Goal: Task Accomplishment & Management: Use online tool/utility

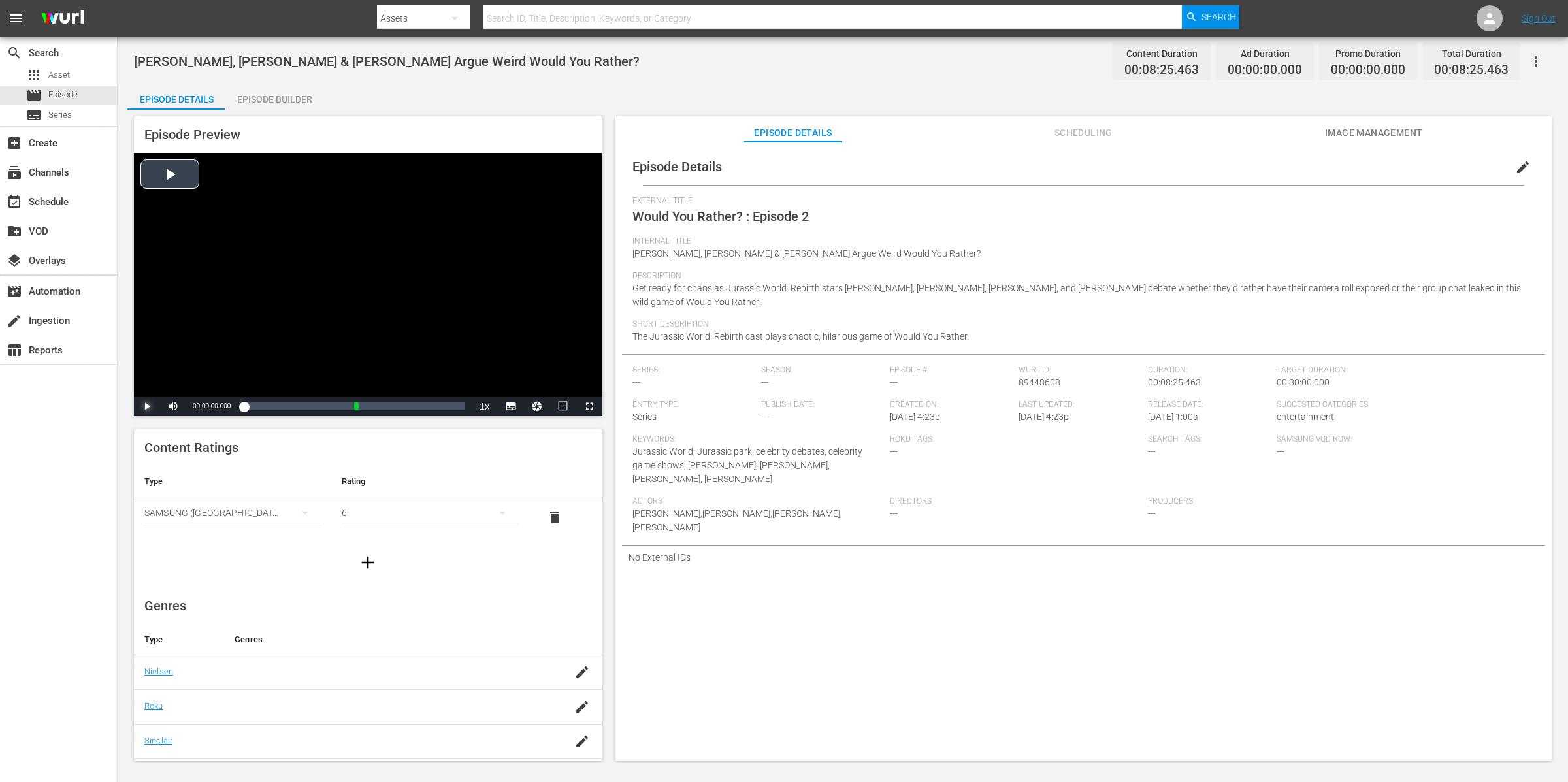
click at [147, 406] on span "Video Player" at bounding box center [147, 406] width 0 height 0
click at [288, 102] on div "Episode Builder" at bounding box center [274, 99] width 98 height 31
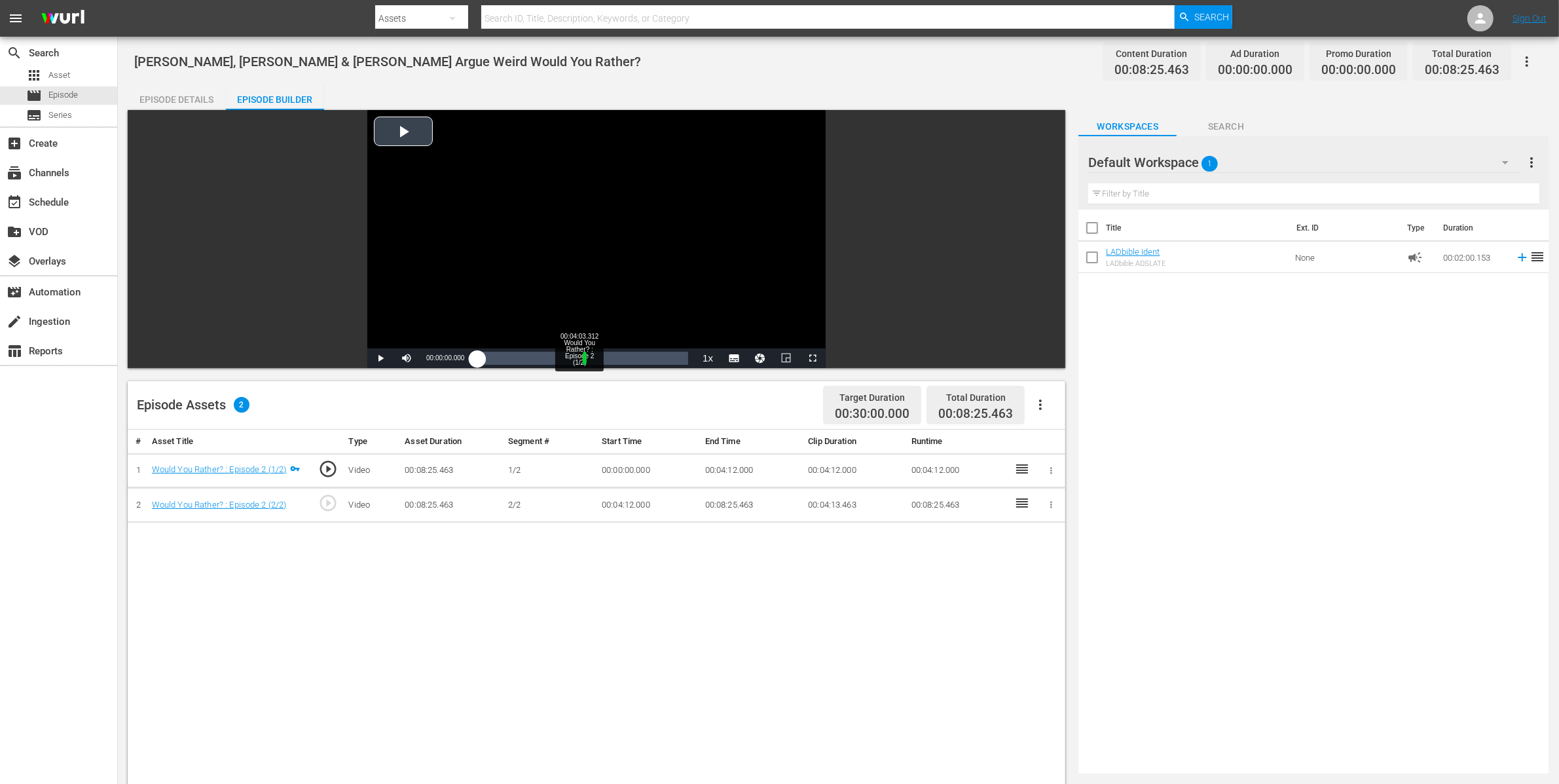
click at [581, 356] on div "Loaded : 1.16% 00:04:03.312 Would You Rather? : Episode 2 (1/2) 00:00:00.000" at bounding box center [582, 358] width 211 height 13
click at [561, 608] on div "# Asset Title Type Asset Duration Segment # Start Time End Time Clip Duration R…" at bounding box center [596, 773] width 937 height 686
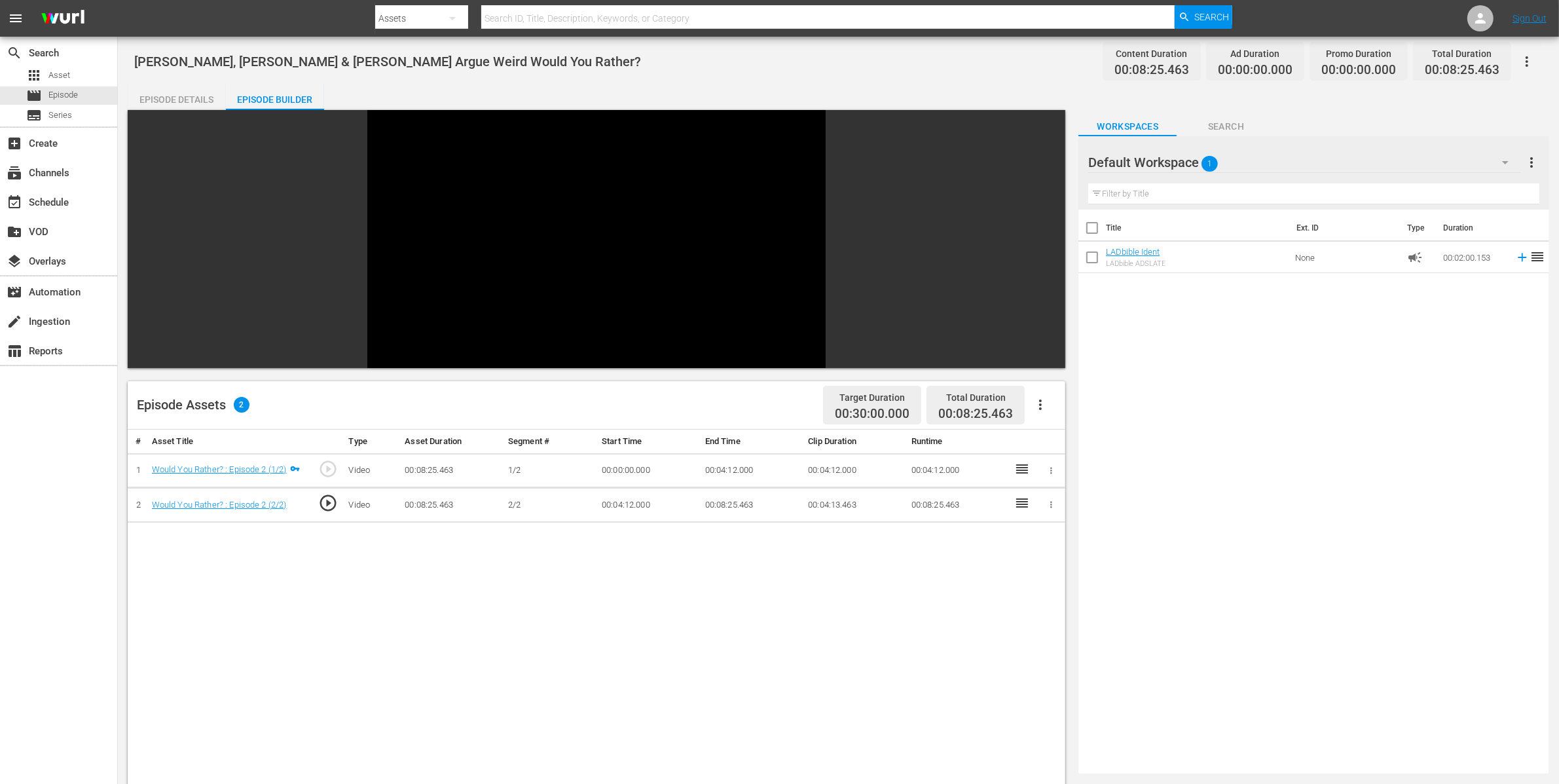
click at [186, 359] on div "Video Player is loading. Play Video Pause Mute Current Time 00:06:58.729 / Dura…" at bounding box center [596, 238] width 937 height 258
click at [335, 349] on div "Video Player is loading. Play Video Pause Mute Current Time 00:06:59.792 / Dura…" at bounding box center [596, 238] width 937 height 258
click at [380, 358] on span "Video Player" at bounding box center [380, 358] width 0 height 0
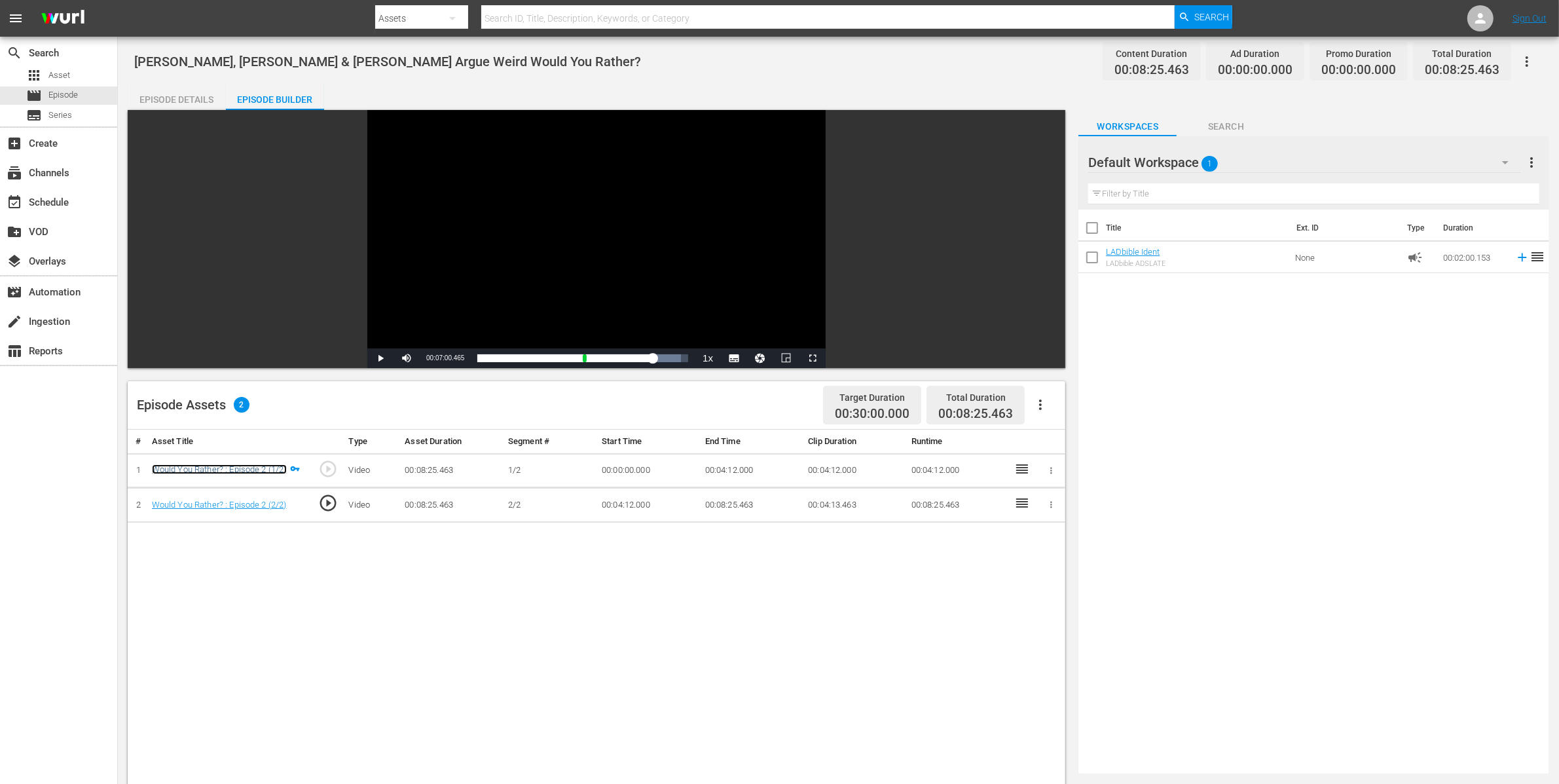
click at [266, 464] on link "Would You Rather? : Episode 2 (1/2)" at bounding box center [219, 468] width 135 height 10
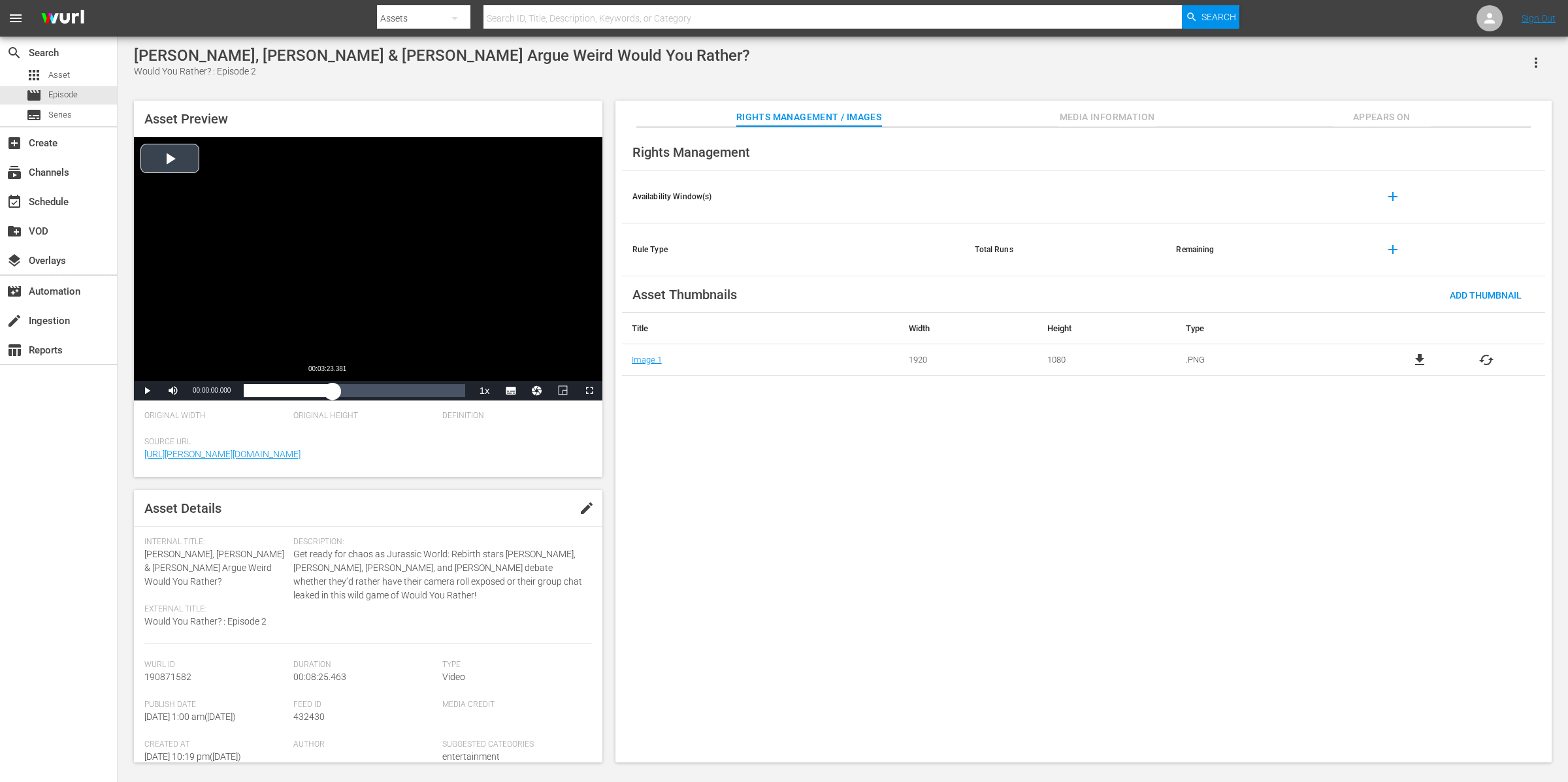
click at [333, 398] on div "Loaded : 1.16% 00:03:23.381 00:00:00.000" at bounding box center [353, 391] width 234 height 20
click at [340, 394] on div "00:03:23.381" at bounding box center [292, 390] width 96 height 13
click at [355, 391] on div "Loaded : 0.00% 00:04:14.226 00:03:41.326" at bounding box center [354, 390] width 221 height 13
click at [354, 390] on div "00:04:14.912" at bounding box center [300, 390] width 112 height 13
click at [352, 389] on div "00:04:12.965" at bounding box center [299, 390] width 110 height 13
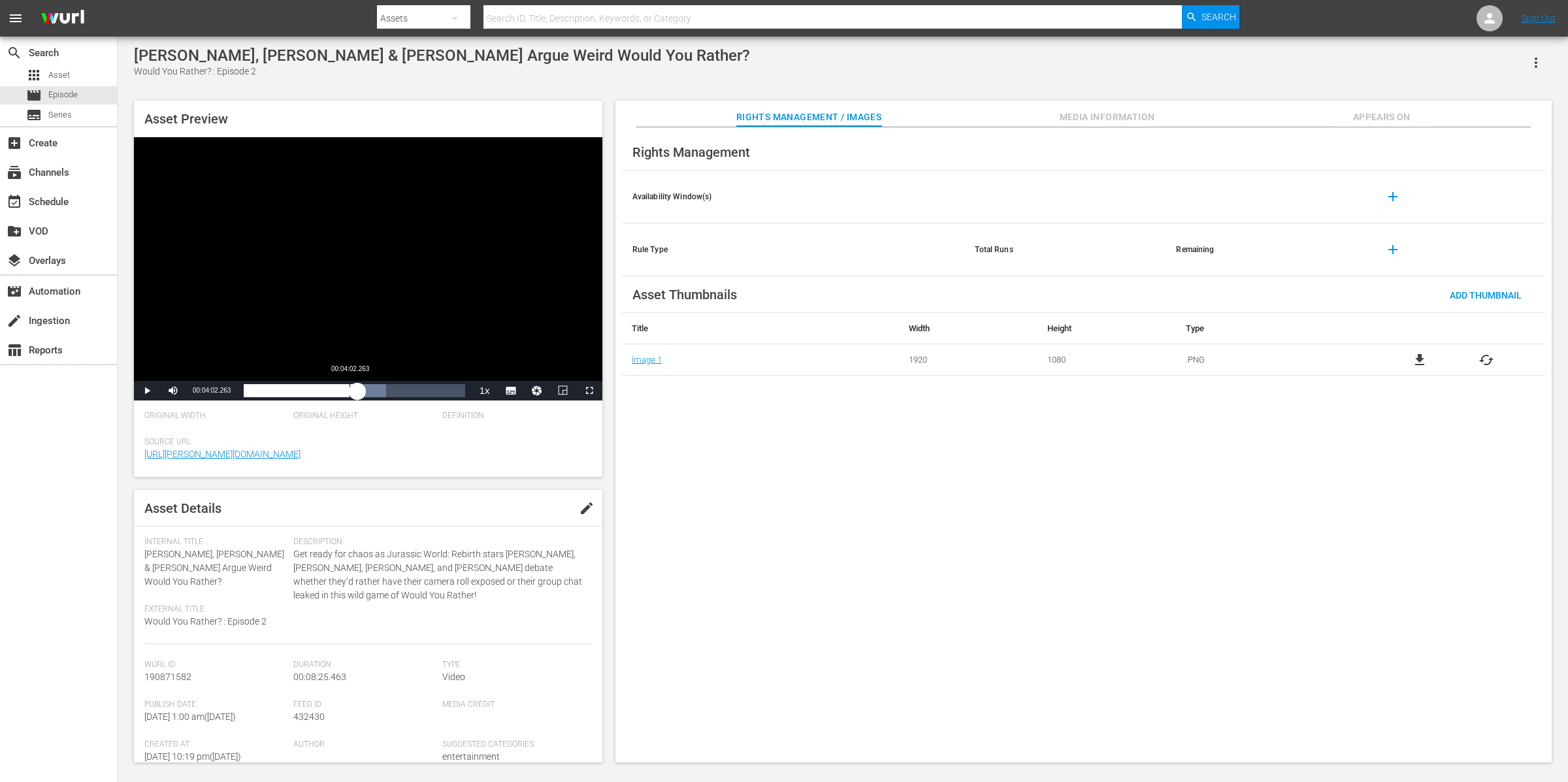
click at [349, 391] on div "00:04:19.847" at bounding box center [300, 390] width 114 height 13
click at [147, 391] on span "Video Player" at bounding box center [147, 391] width 0 height 0
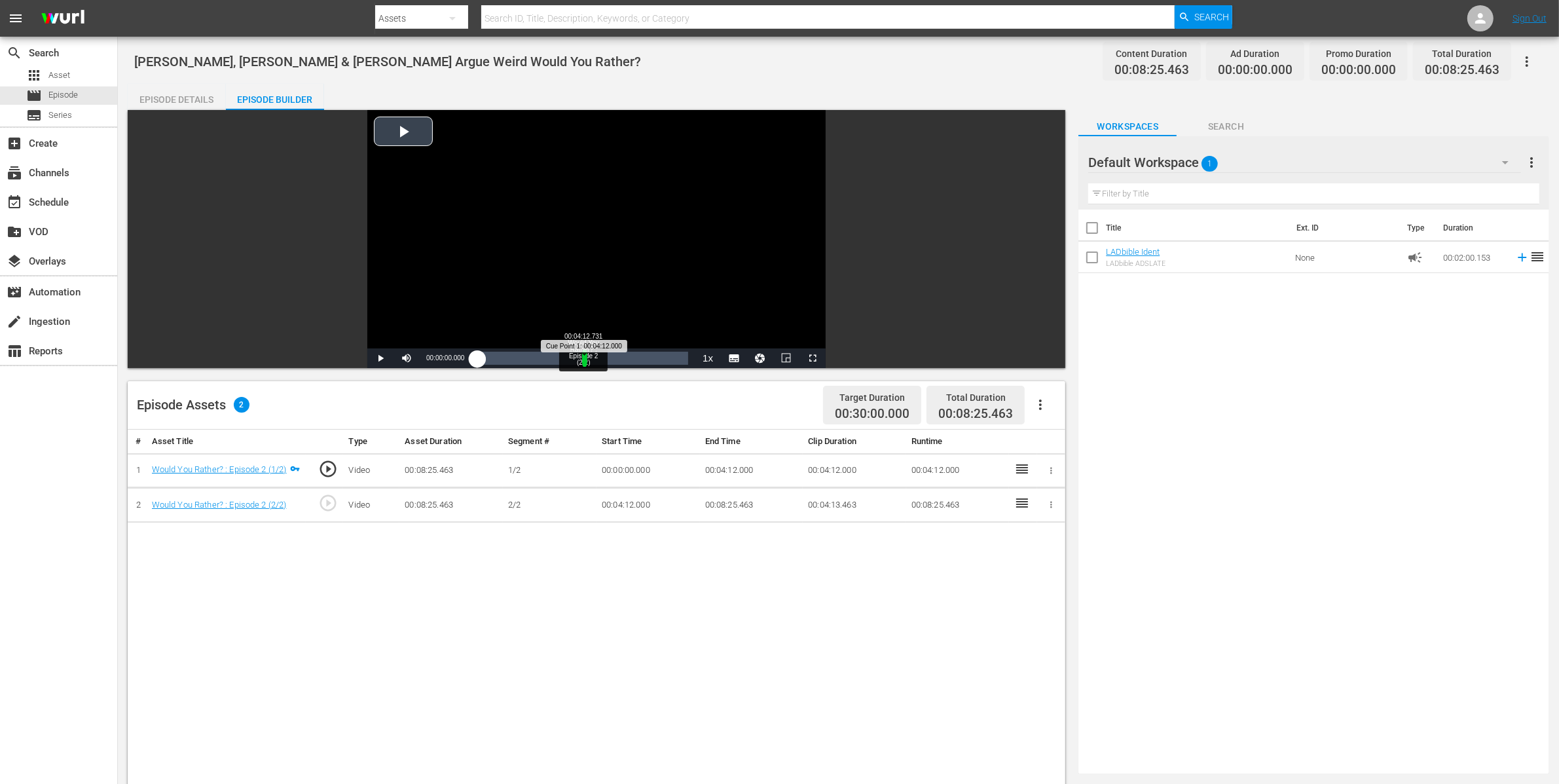
click at [582, 357] on div "Progress Bar" at bounding box center [585, 358] width 5 height 17
click at [581, 357] on div "00:04:15.172" at bounding box center [530, 358] width 106 height 13
click at [380, 358] on span "Video Player" at bounding box center [380, 358] width 0 height 0
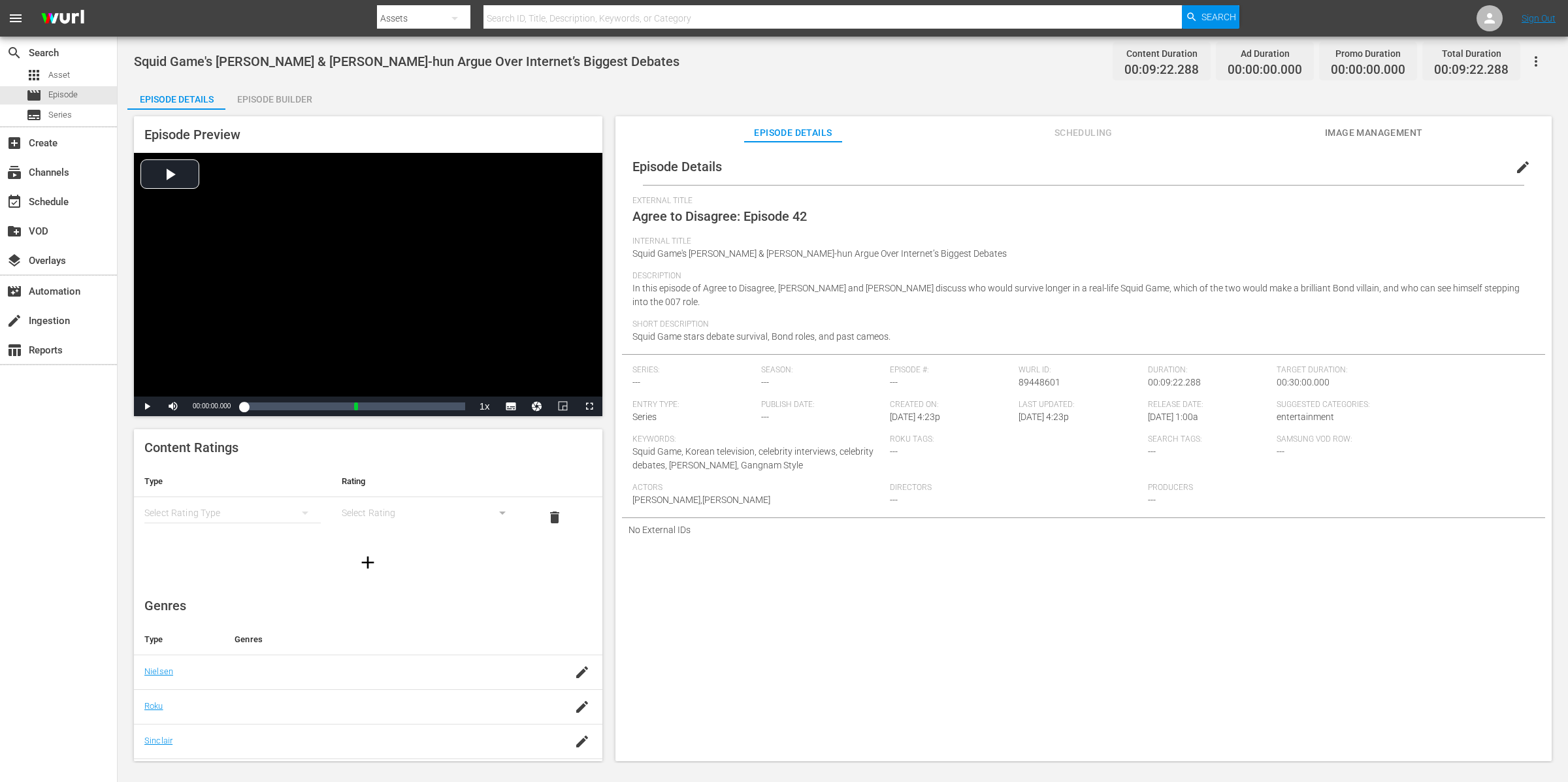
click at [275, 92] on div "Episode Builder" at bounding box center [274, 99] width 98 height 31
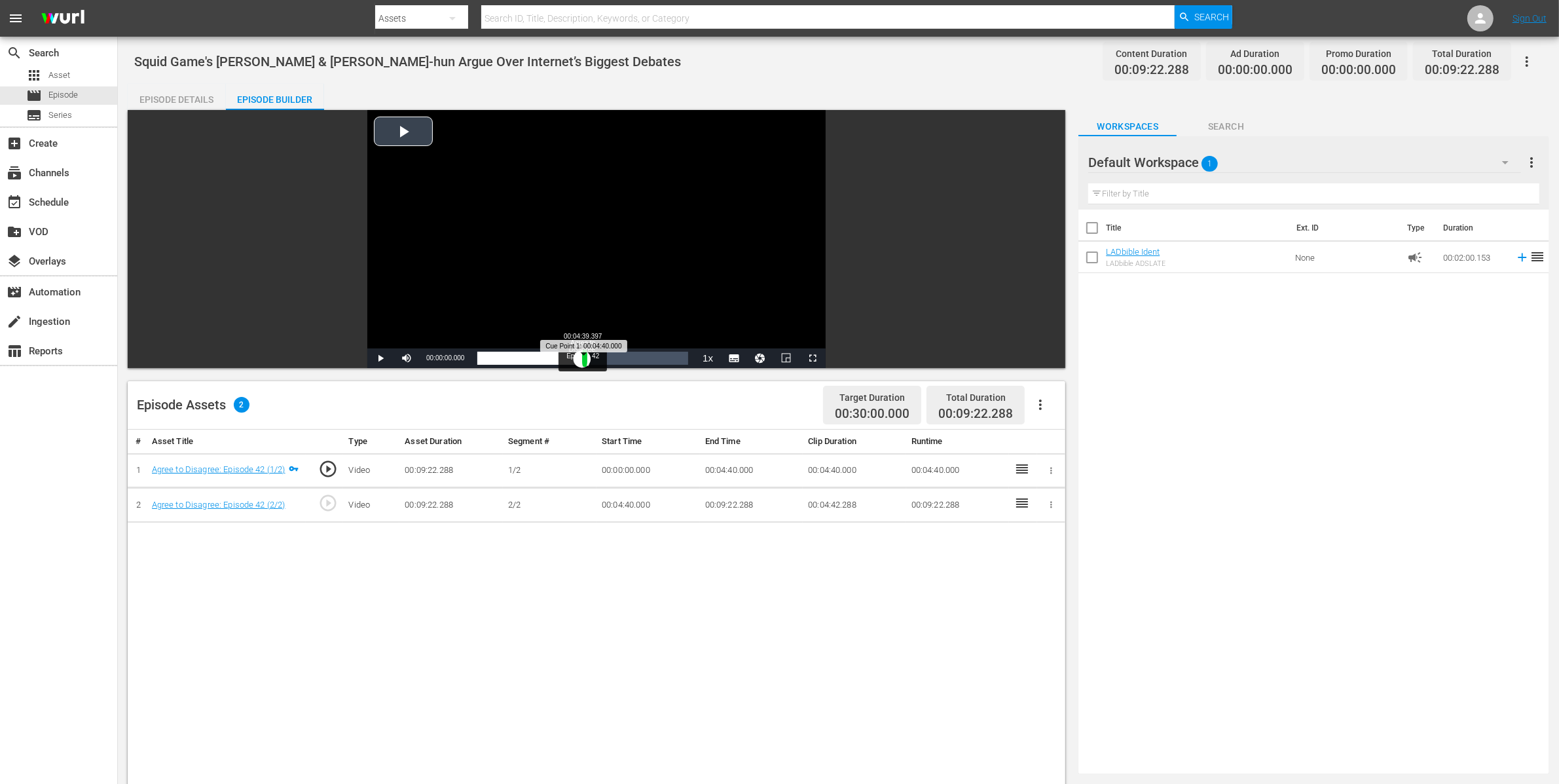
click at [582, 361] on div "Progress Bar" at bounding box center [584, 358] width 4 height 17
click at [380, 358] on span "Video Player" at bounding box center [380, 358] width 0 height 0
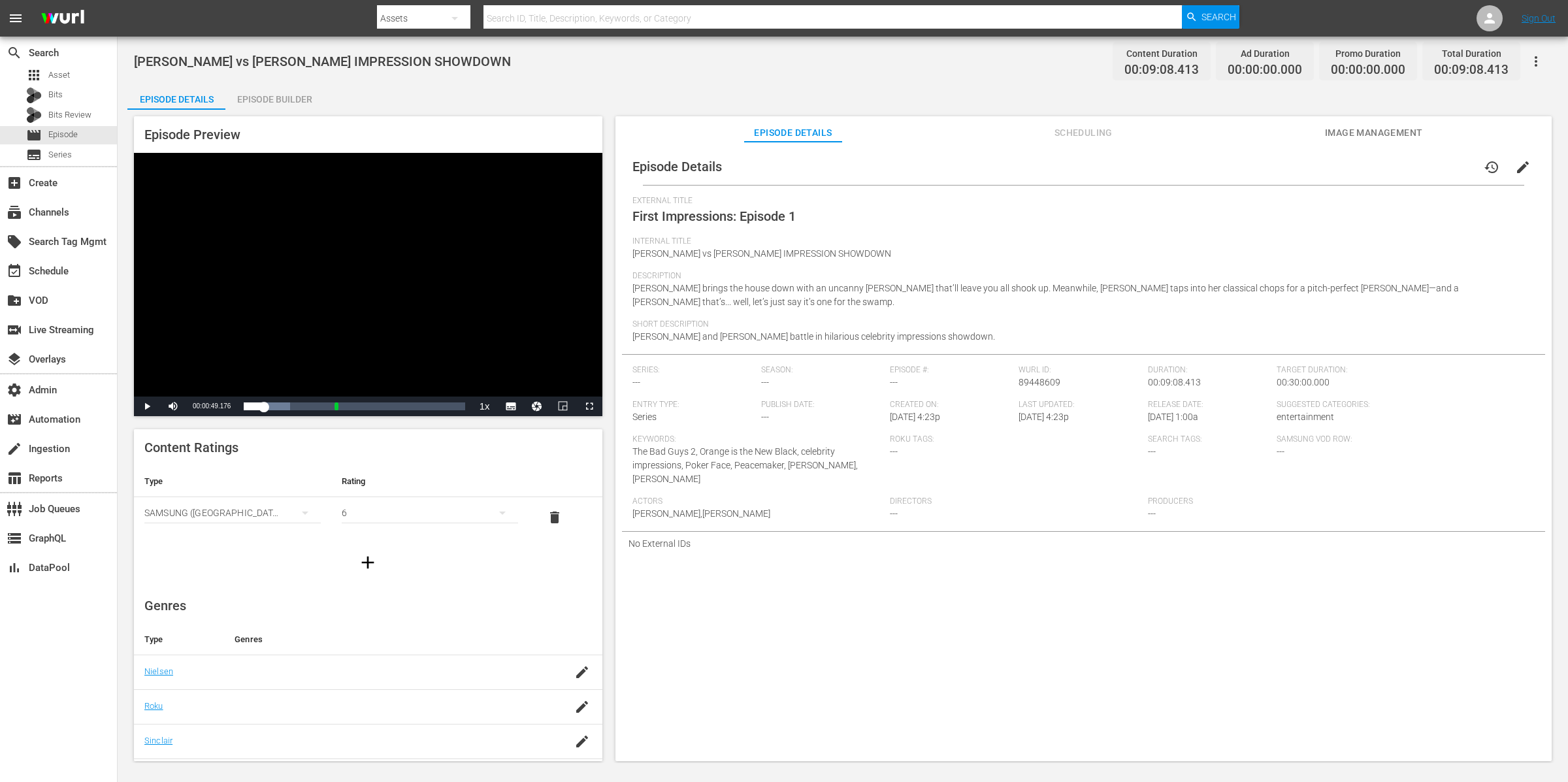
click at [147, 406] on span "Video Player" at bounding box center [147, 406] width 0 height 0
